Goal: Task Accomplishment & Management: Complete application form

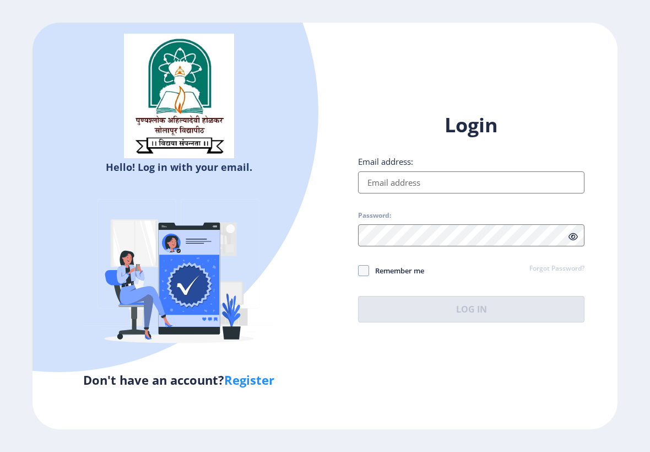
click at [500, 181] on input "Email address:" at bounding box center [471, 182] width 226 height 22
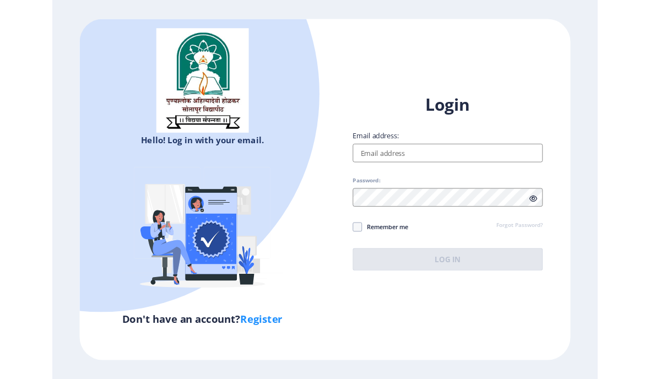
scroll to position [44, 0]
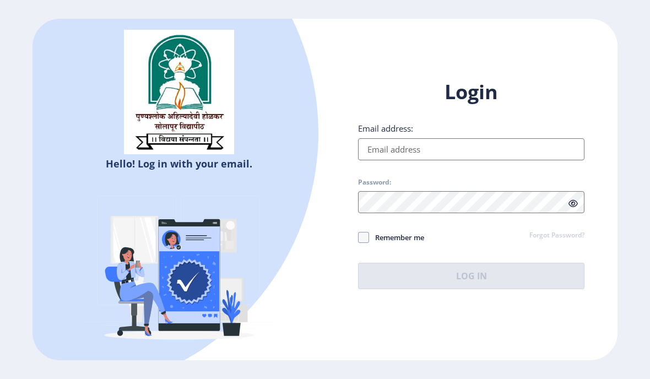
type input "[EMAIL_ADDRESS][DOMAIN_NAME]"
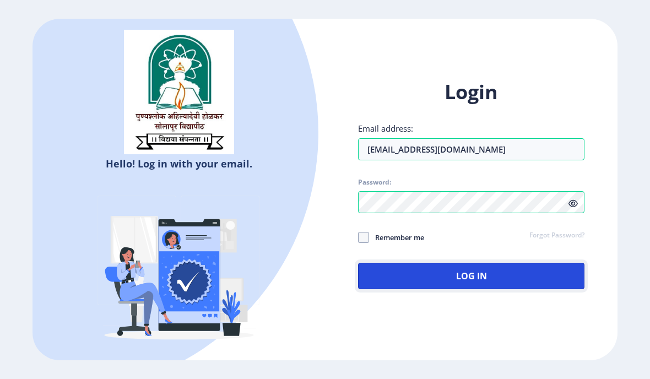
click at [490, 263] on button "Log In" at bounding box center [471, 276] width 226 height 26
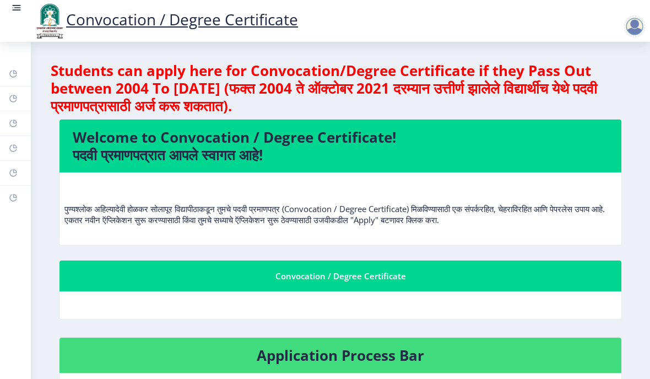
click at [22, 3] on div "Convocation / Degree Certificate" at bounding box center [165, 20] width 287 height 37
click at [15, 10] on rect at bounding box center [17, 10] width 8 height 1
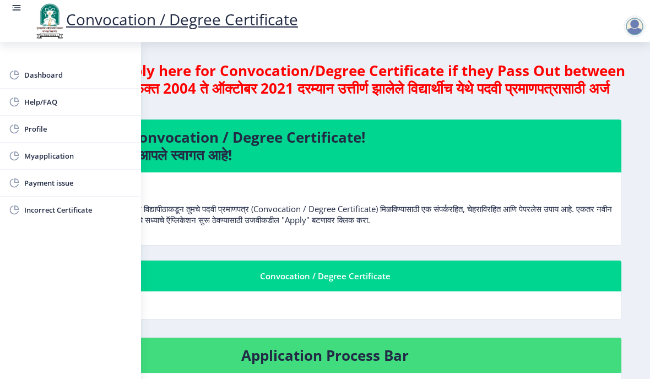
click at [27, 72] on span "Dashboard" at bounding box center [78, 74] width 108 height 13
click at [19, 77] on rect at bounding box center [14, 74] width 11 height 11
click at [29, 77] on span "Dashboard" at bounding box center [78, 74] width 108 height 13
click at [26, 73] on span "Dashboard" at bounding box center [78, 74] width 108 height 13
click at [19, 8] on rect at bounding box center [17, 7] width 7 height 1
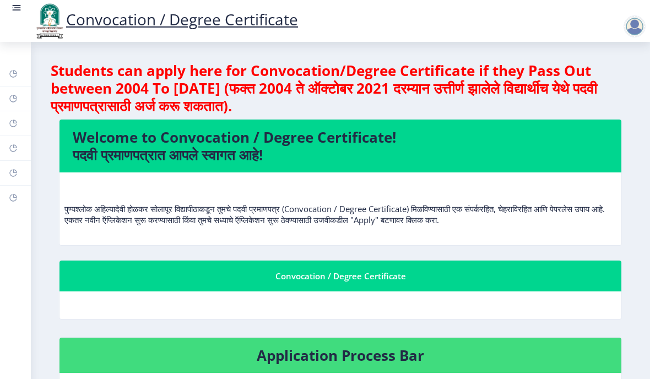
scroll to position [-3, 0]
click at [15, 8] on rect at bounding box center [17, 7] width 7 height 1
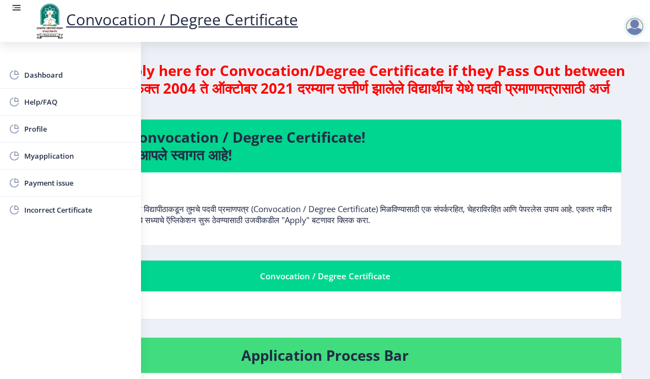
scroll to position [0, 0]
click at [61, 156] on span "Myapplication" at bounding box center [78, 155] width 108 height 13
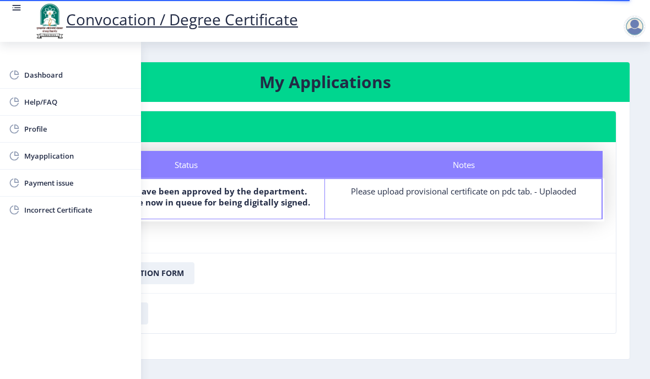
click at [42, 154] on span "Myapplication" at bounding box center [78, 155] width 108 height 13
click at [28, 13] on div "Convocation / Degree Certificate" at bounding box center [165, 20] width 287 height 37
click at [7, 3] on nav "Convocation / Degree Certificate" at bounding box center [325, 21] width 650 height 42
click at [6, 3] on nav "Convocation / Degree Certificate" at bounding box center [325, 21] width 650 height 42
click at [13, 4] on rect at bounding box center [16, 7] width 11 height 11
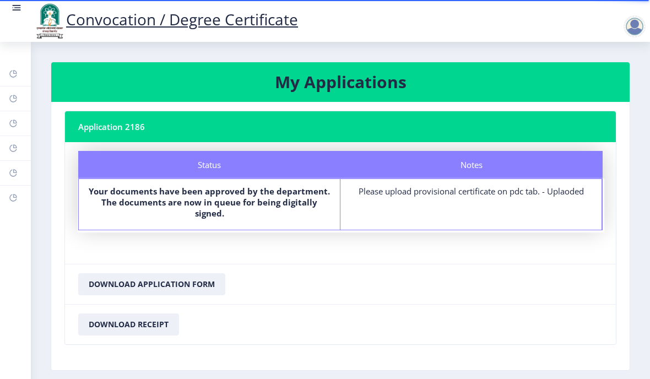
click at [13, 4] on rect at bounding box center [16, 7] width 11 height 11
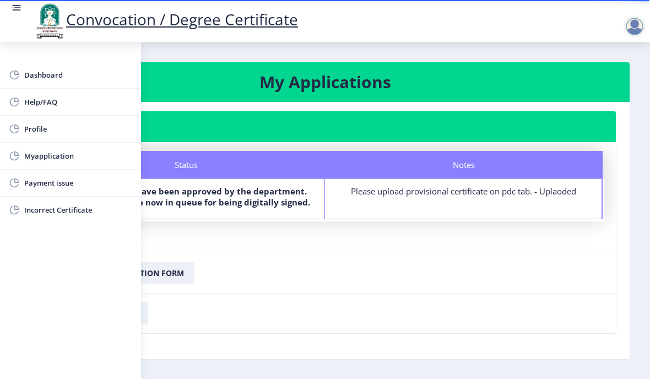
click at [16, 8] on rect at bounding box center [17, 7] width 7 height 1
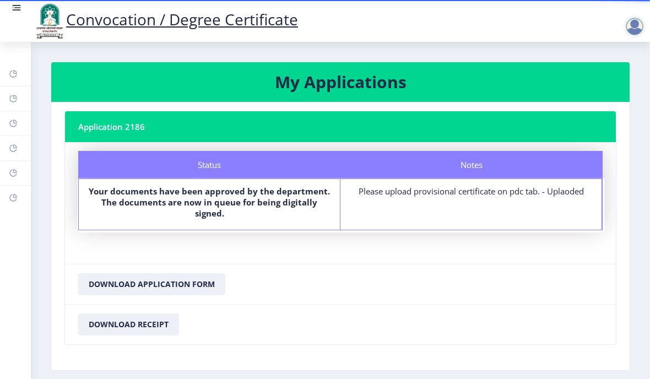
click at [635, 22] on div at bounding box center [635, 26] width 22 height 22
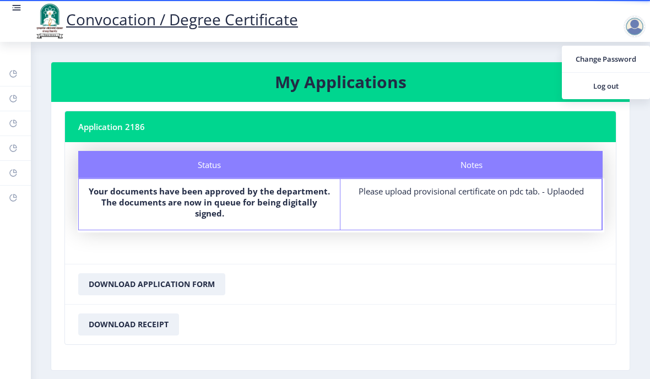
click at [614, 83] on span "Log out" at bounding box center [606, 85] width 71 height 13
